Goal: Find specific page/section: Find specific page/section

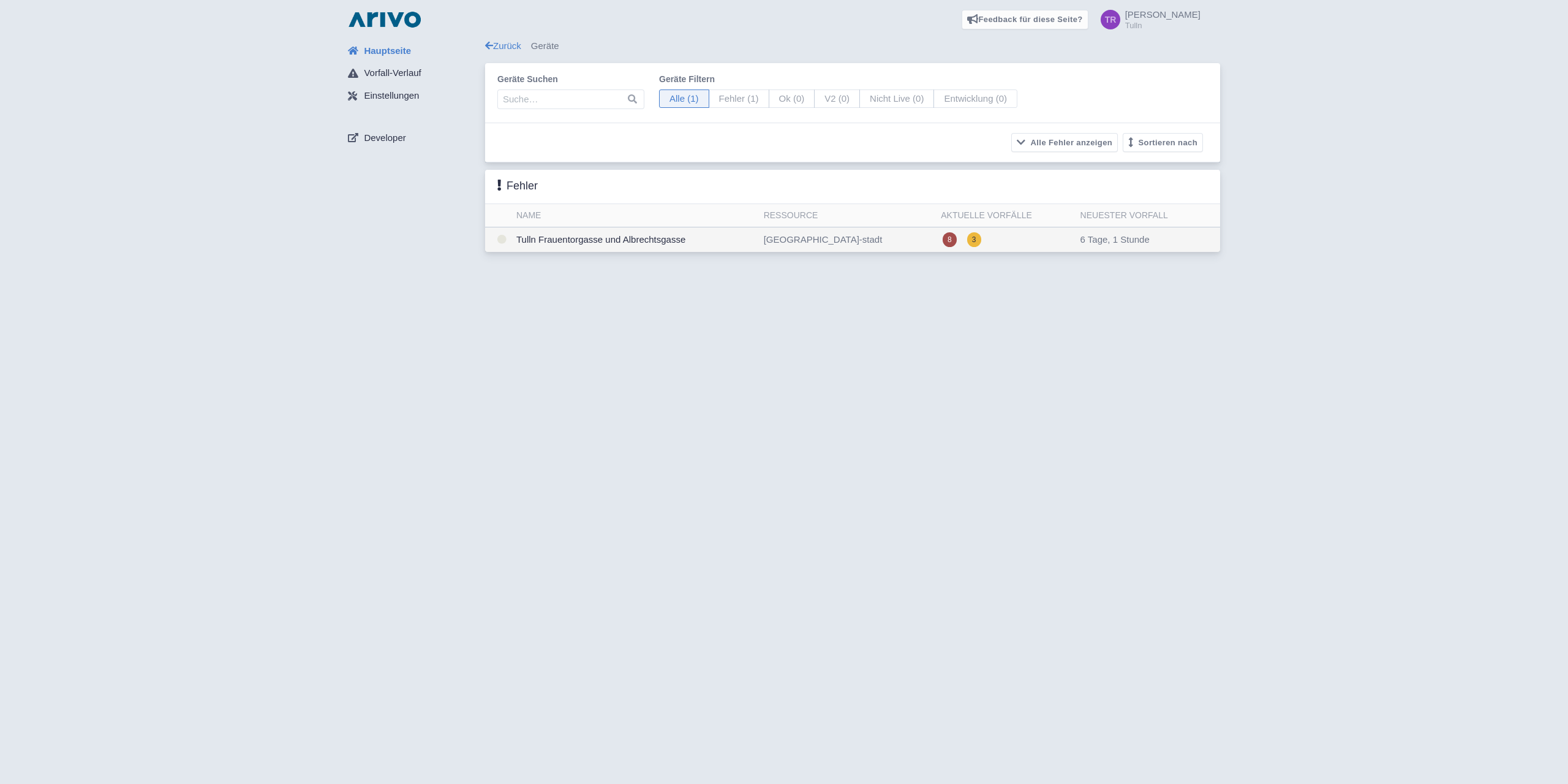
click at [607, 243] on td "Tulln Frauentorgasse und Albrechtsgasse" at bounding box center [635, 240] width 247 height 25
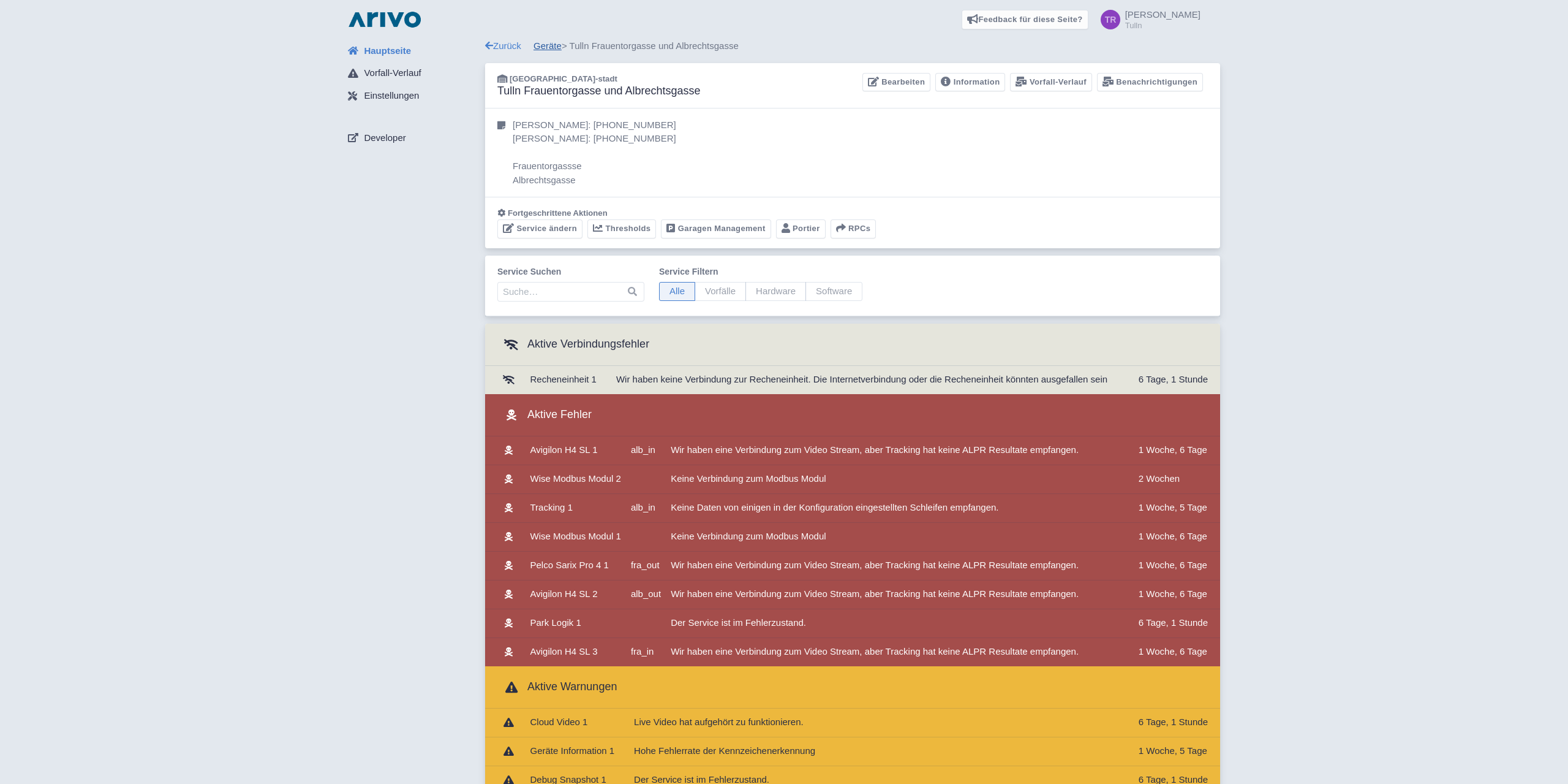
click at [552, 47] on link "Geräte" at bounding box center [548, 45] width 28 height 11
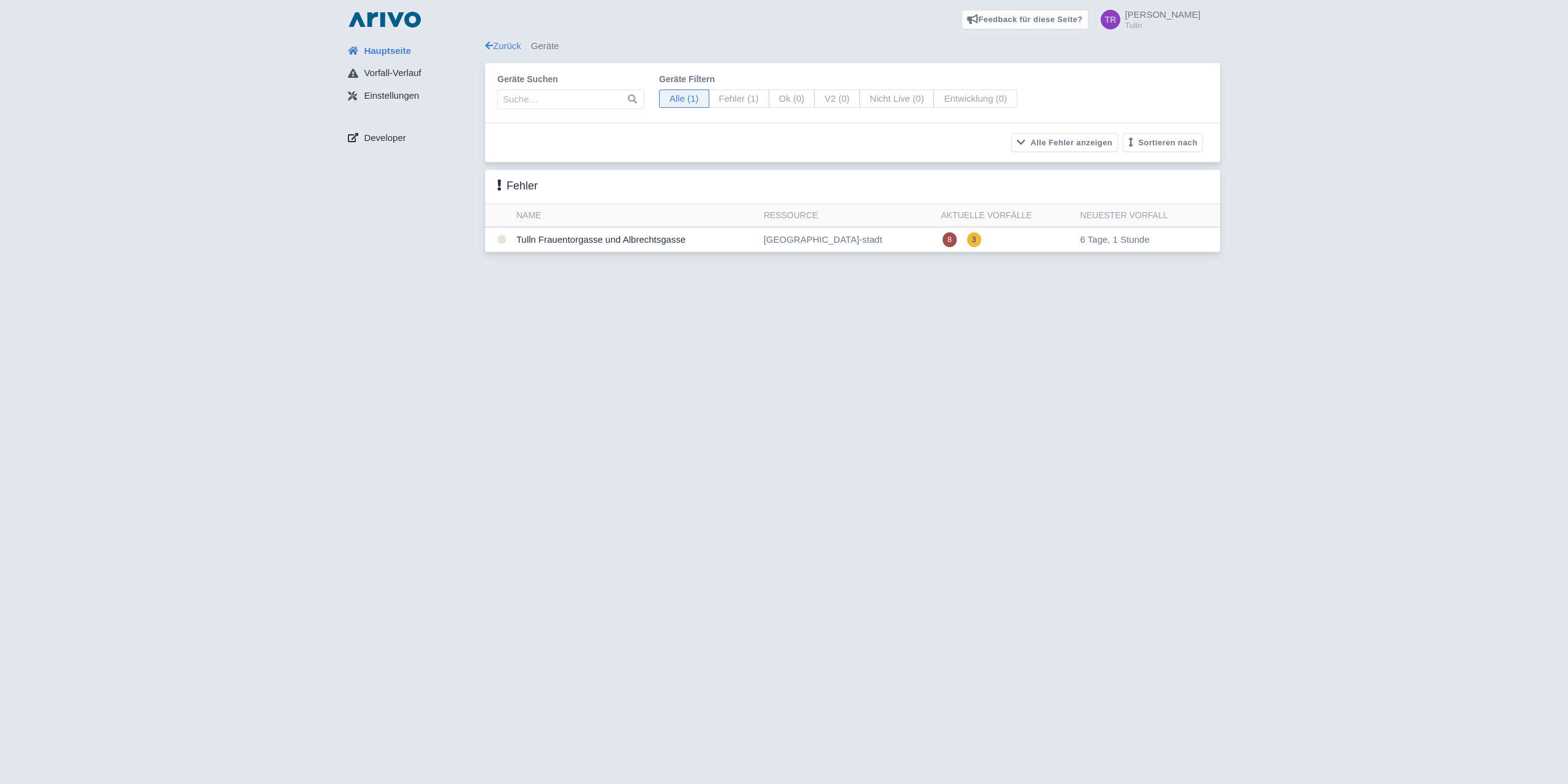
click at [388, 140] on span "Developer" at bounding box center [384, 138] width 42 height 14
click at [567, 243] on td "Tulln Frauentorgasse und Albrechtsgasse" at bounding box center [635, 240] width 247 height 25
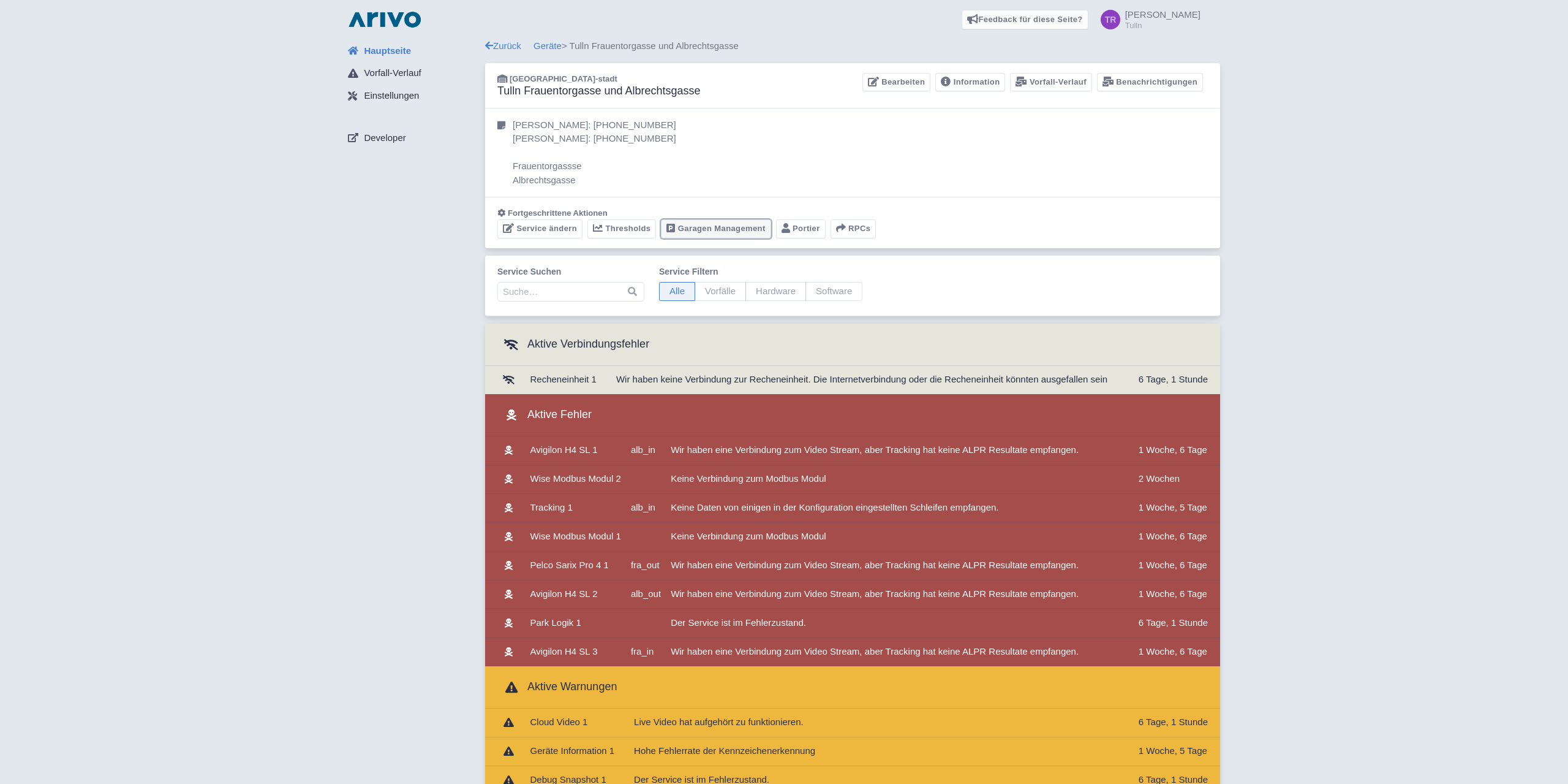
click at [737, 227] on link "Garagen Management" at bounding box center [716, 228] width 110 height 19
